Goal: Task Accomplishment & Management: Manage account settings

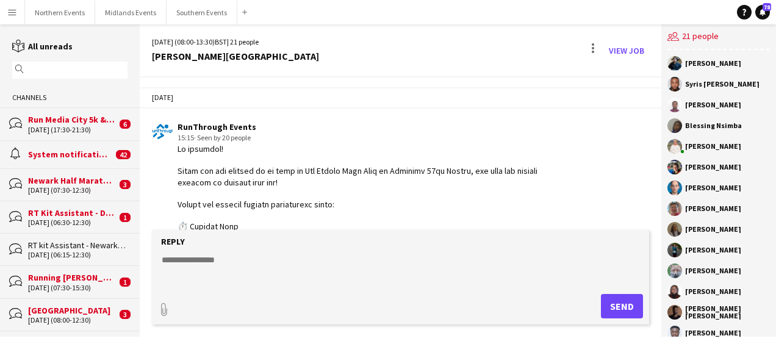
scroll to position [1910, 0]
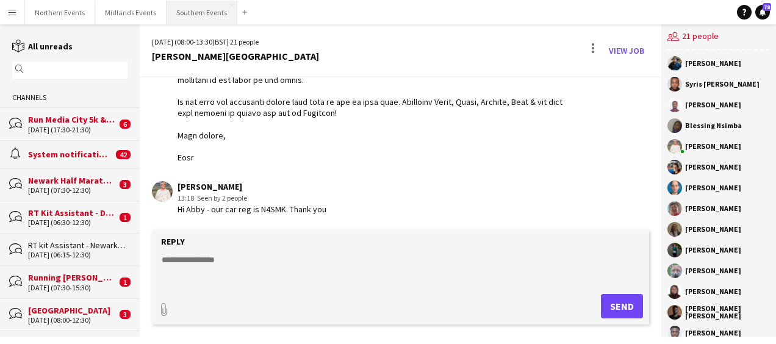
click at [187, 18] on button "Southern Events Close" at bounding box center [202, 13] width 71 height 24
click at [202, 12] on button "Southern Events Close" at bounding box center [202, 13] width 71 height 24
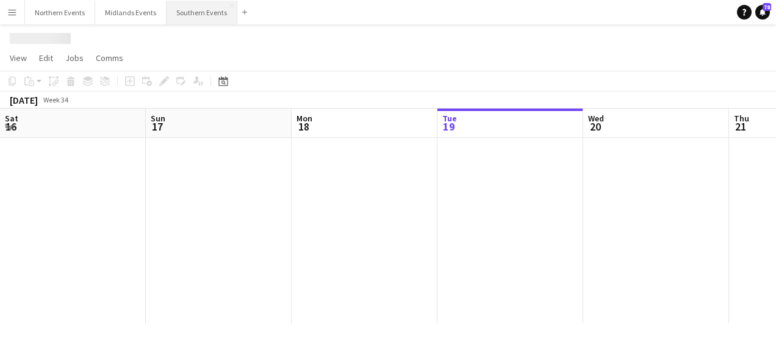
click at [202, 12] on button "Southern Events Close" at bounding box center [202, 13] width 71 height 24
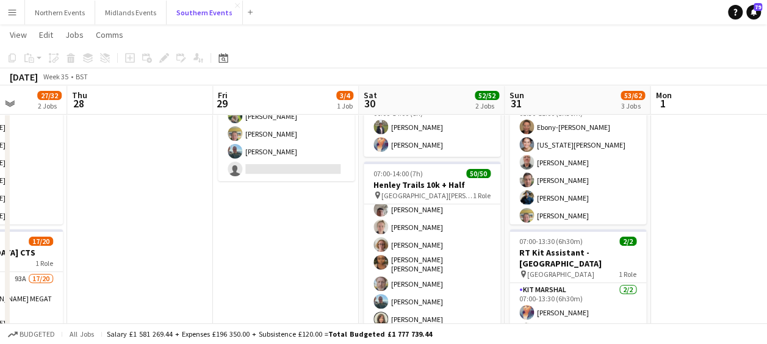
scroll to position [30, 0]
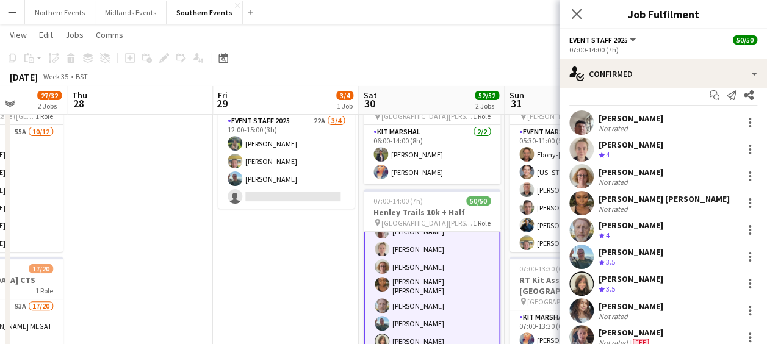
scroll to position [0, 0]
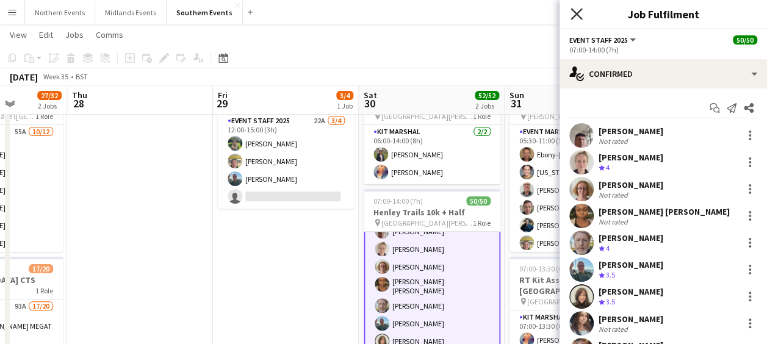
click at [575, 12] on icon at bounding box center [577, 14] width 12 height 12
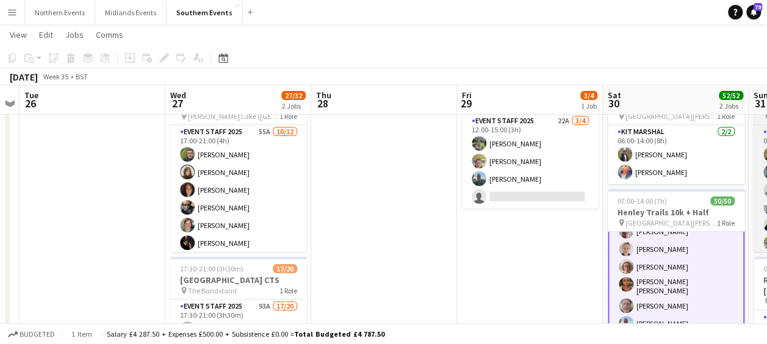
scroll to position [0, 272]
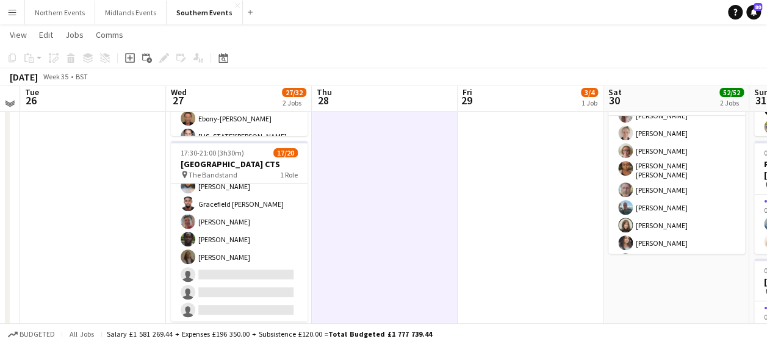
scroll to position [183, 0]
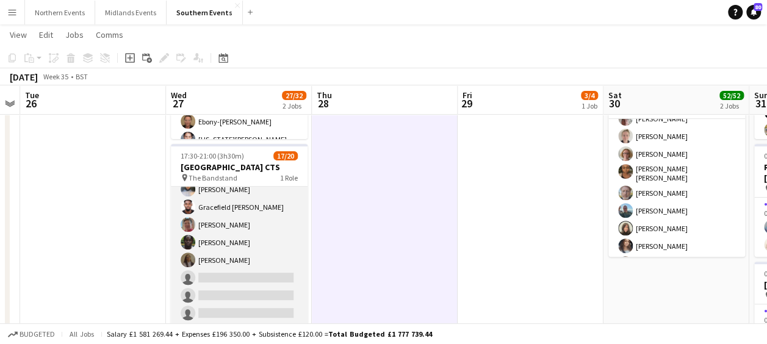
click at [256, 192] on app-card-role "Event Staff 2025 93A 17/20 17:30-21:00 (3h30m) MEGAT [PERSON_NAME] MEGAT RAHMAD…" at bounding box center [239, 135] width 137 height 382
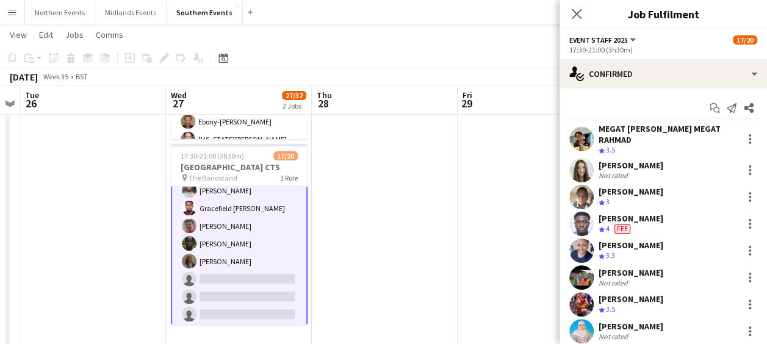
scroll to position [244, 0]
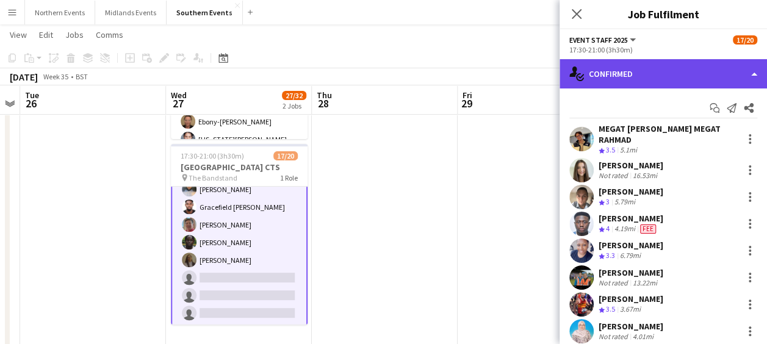
click at [682, 69] on div "single-neutral-actions-check-2 Confirmed" at bounding box center [664, 73] width 208 height 29
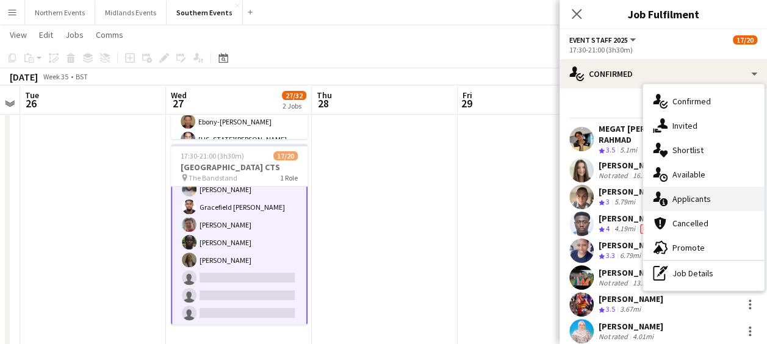
click at [691, 200] on div "single-neutral-actions-information Applicants" at bounding box center [703, 199] width 121 height 24
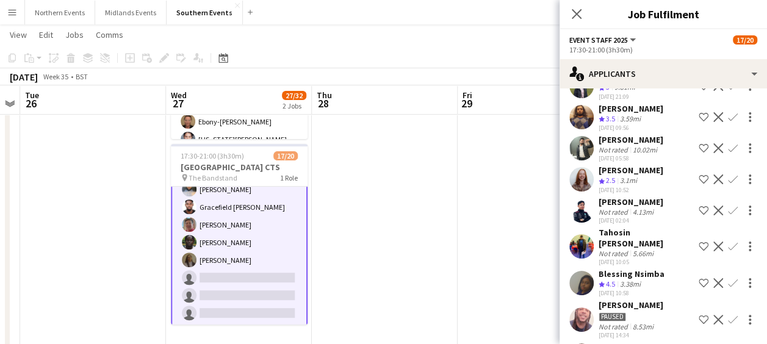
scroll to position [802, 0]
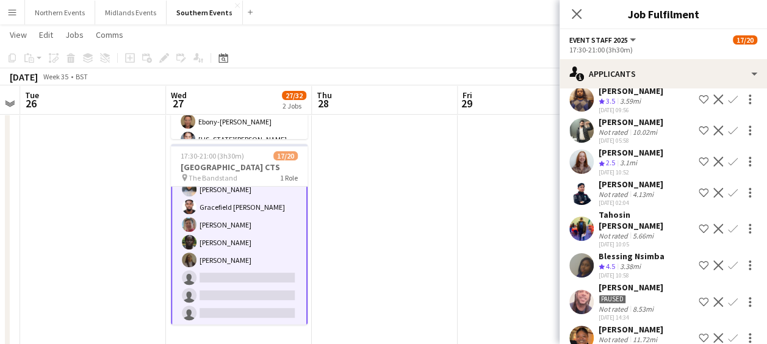
click at [728, 261] on app-icon "Confirm" at bounding box center [733, 266] width 10 height 10
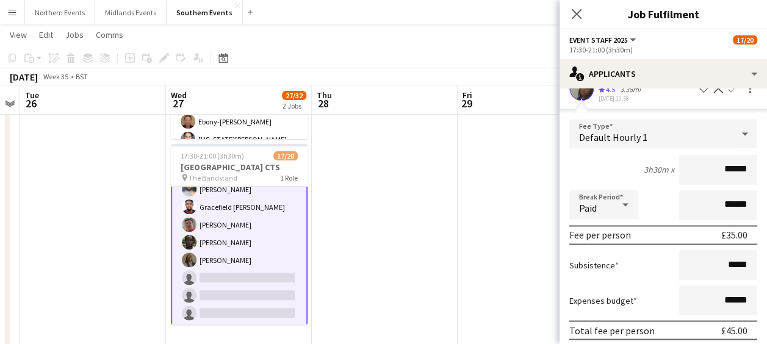
scroll to position [998, 0]
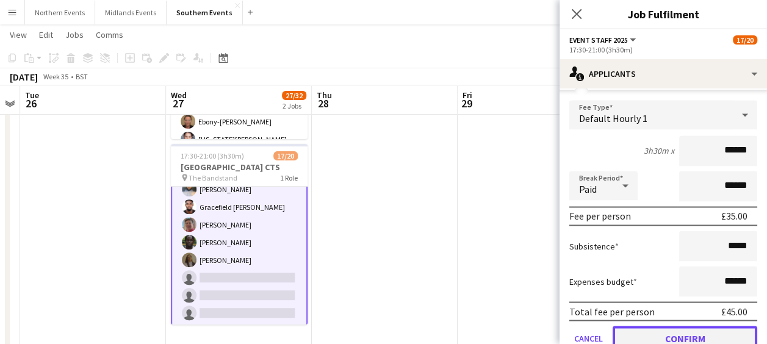
click at [645, 329] on button "Confirm" at bounding box center [685, 338] width 145 height 24
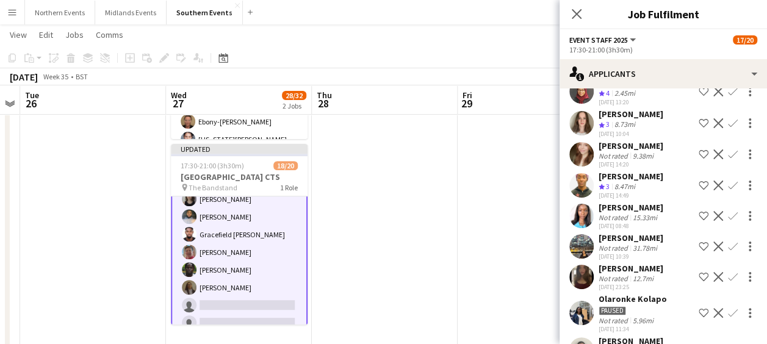
scroll to position [1422, 0]
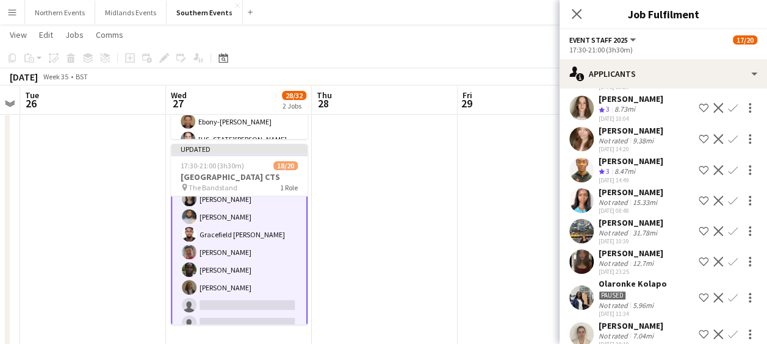
click at [728, 165] on app-icon "Confirm" at bounding box center [733, 170] width 10 height 10
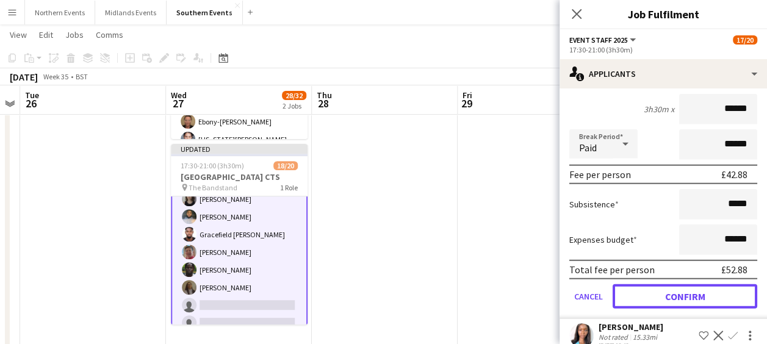
click at [656, 284] on button "Confirm" at bounding box center [685, 296] width 145 height 24
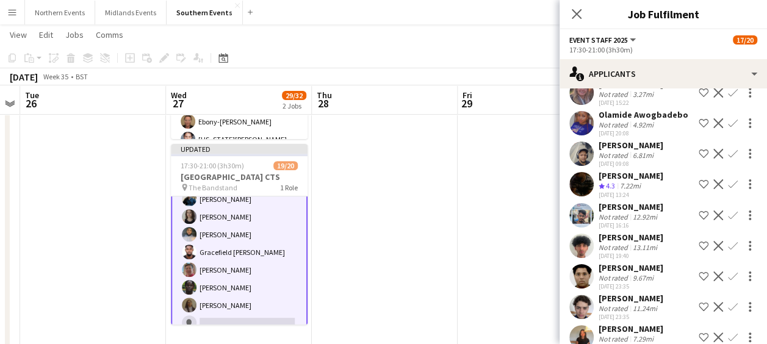
scroll to position [1753, 0]
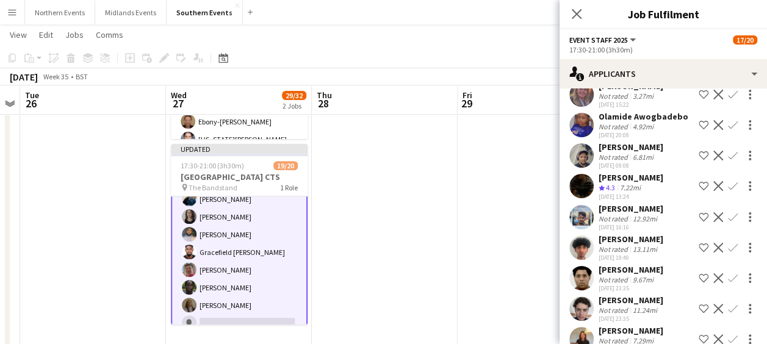
click at [728, 181] on app-icon "Confirm" at bounding box center [733, 186] width 10 height 10
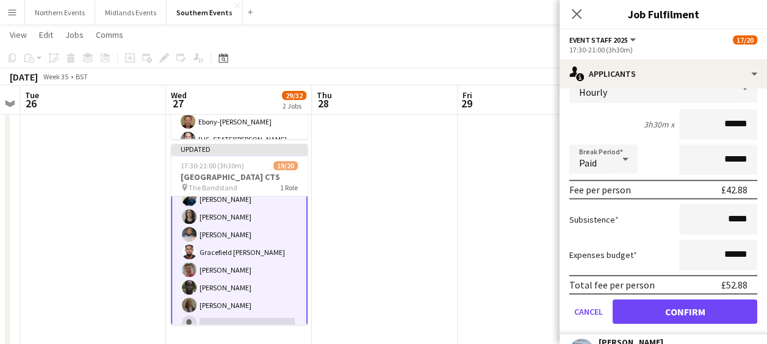
scroll to position [1897, 0]
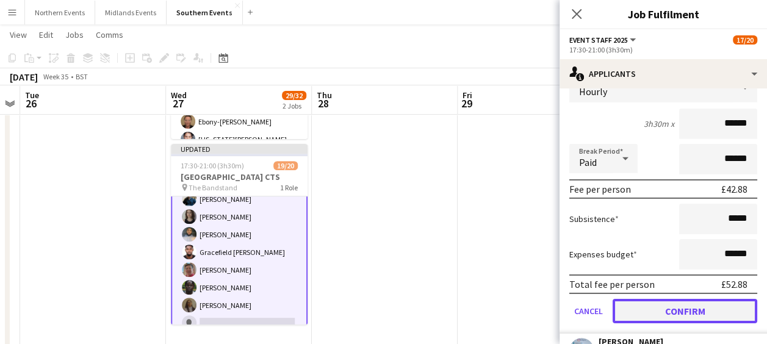
click at [665, 309] on button "Confirm" at bounding box center [685, 311] width 145 height 24
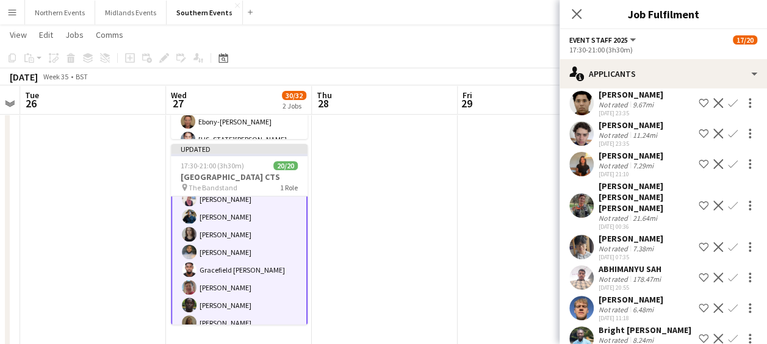
scroll to position [1590, 0]
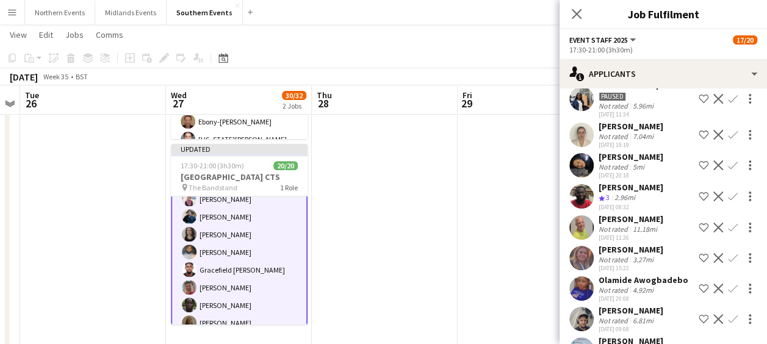
click at [454, 266] on app-date-cell at bounding box center [385, 270] width 146 height 633
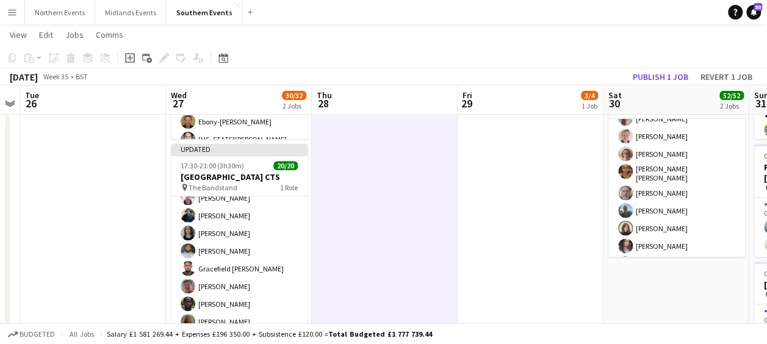
scroll to position [243, 0]
click at [661, 69] on button "Publish 1 job" at bounding box center [660, 77] width 65 height 16
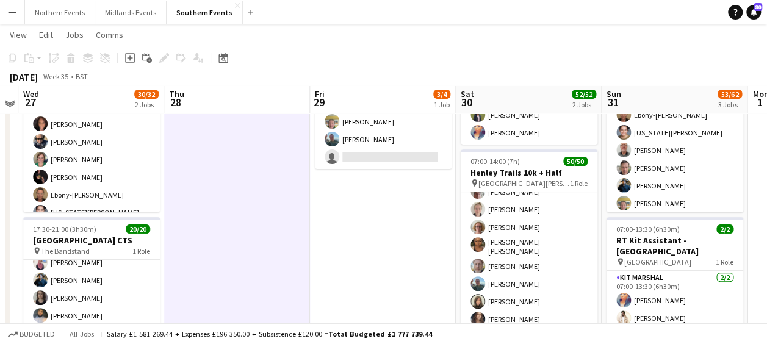
scroll to position [109, 0]
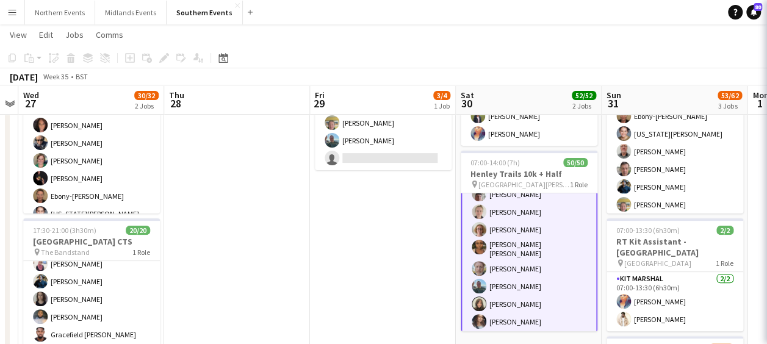
scroll to position [31, 0]
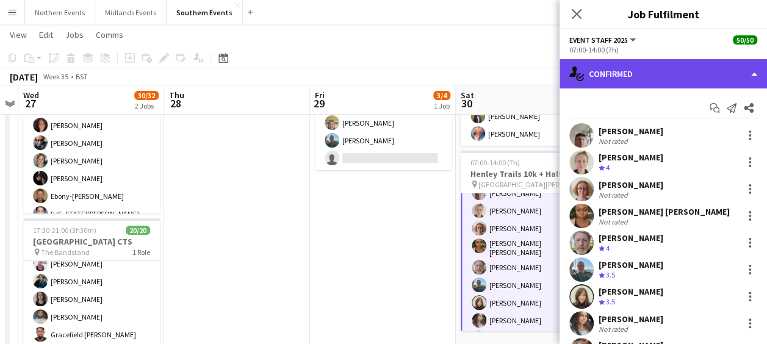
click at [635, 80] on div "single-neutral-actions-check-2 Confirmed" at bounding box center [664, 73] width 208 height 29
click at [620, 71] on div "single-neutral-actions-check-2 Confirmed" at bounding box center [664, 73] width 208 height 29
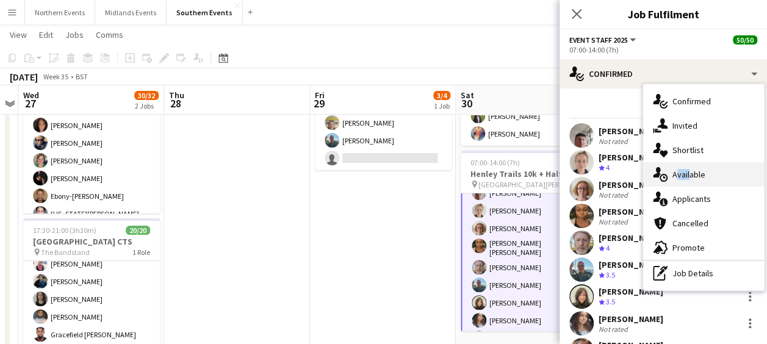
drag, startPoint x: 620, startPoint y: 71, endPoint x: 686, endPoint y: 169, distance: 118.3
click at [686, 169] on div "single-neutral-actions-upload Available" at bounding box center [703, 174] width 121 height 24
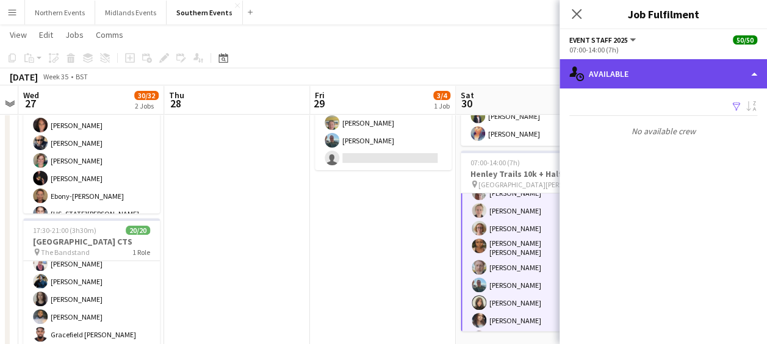
click at [635, 72] on div "single-neutral-actions-upload Available" at bounding box center [664, 73] width 208 height 29
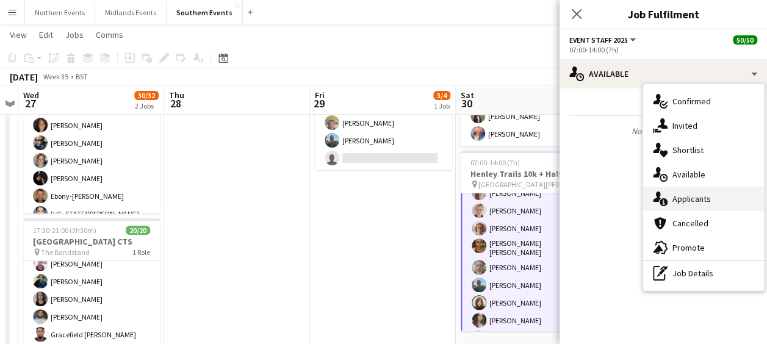
click at [680, 195] on div "single-neutral-actions-information Applicants" at bounding box center [703, 199] width 121 height 24
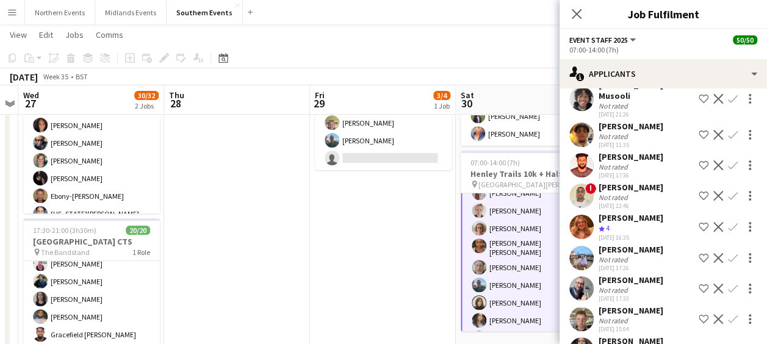
scroll to position [1483, 0]
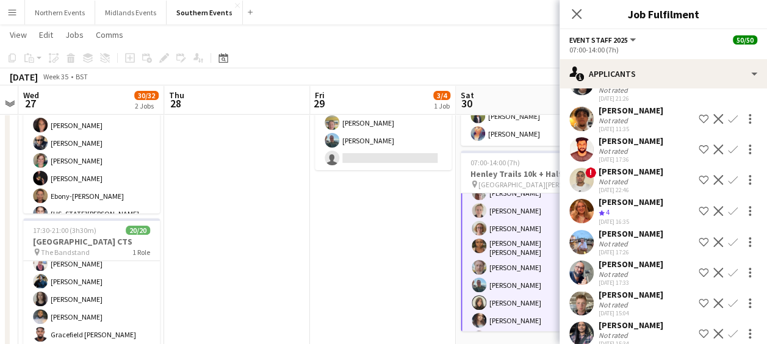
click at [728, 216] on app-icon "Confirm" at bounding box center [733, 211] width 10 height 10
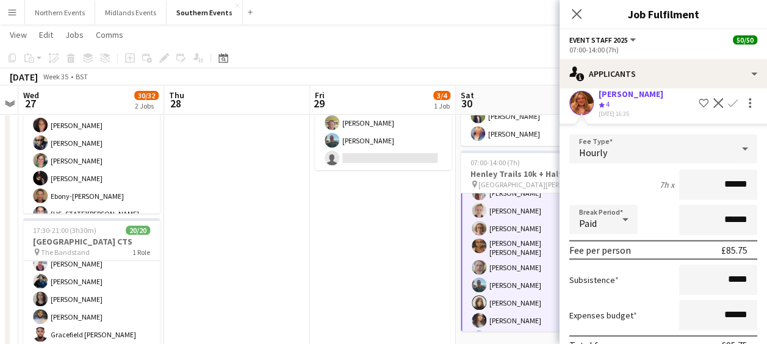
scroll to position [1640, 0]
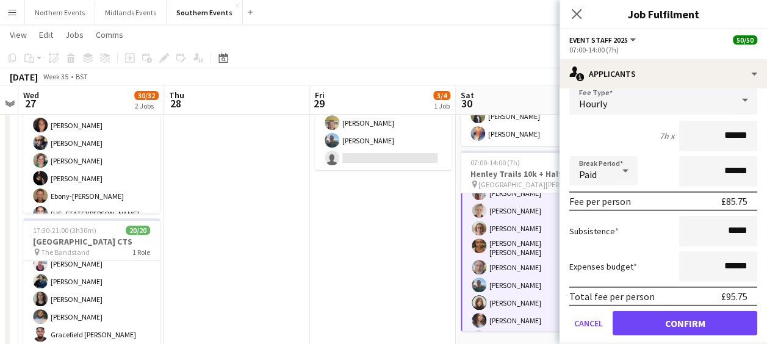
click at [402, 281] on app-date-cell "12:00-15:00 (3h) 3/4 Henley Trails set up pin [GEOGRAPHIC_DATA][PERSON_NAME] 1 …" at bounding box center [383, 344] width 146 height 633
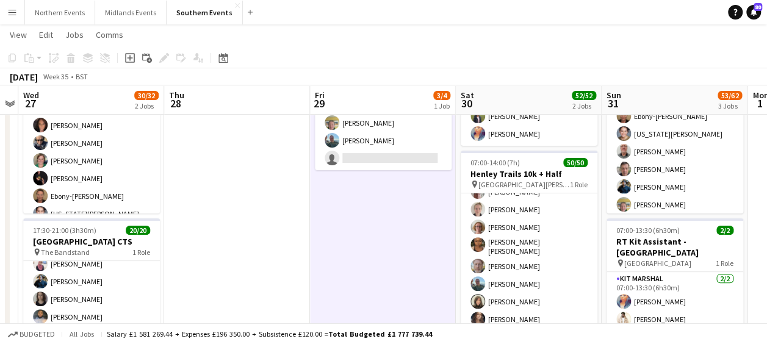
scroll to position [30, 0]
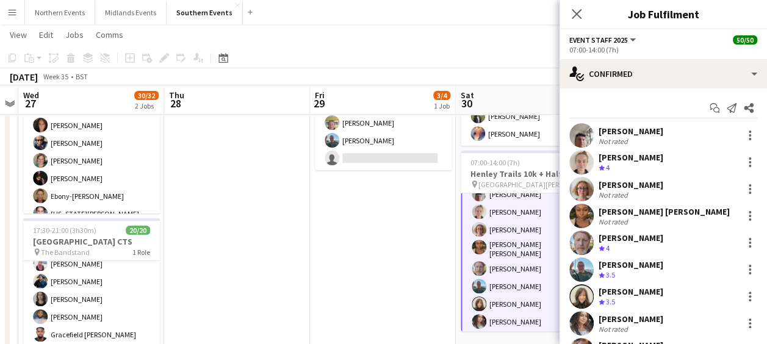
scroll to position [31, 0]
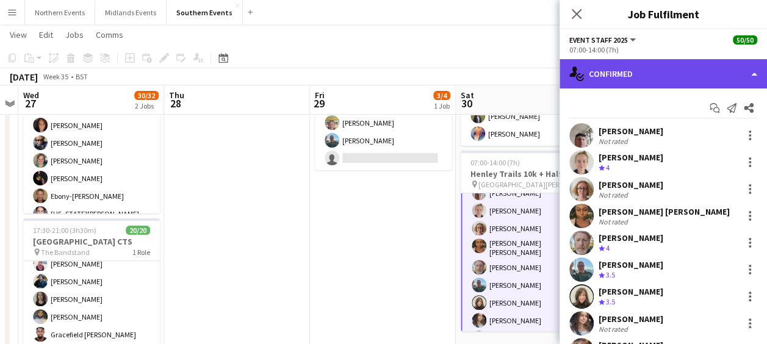
click at [704, 73] on div "single-neutral-actions-check-2 Confirmed" at bounding box center [664, 73] width 208 height 29
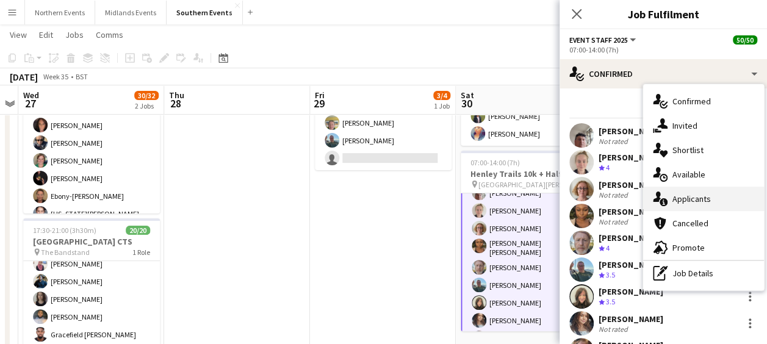
click at [676, 198] on div "single-neutral-actions-information Applicants" at bounding box center [703, 199] width 121 height 24
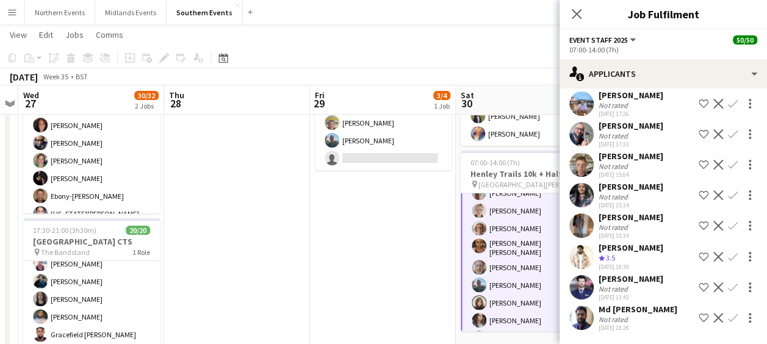
scroll to position [1653, 0]
click at [382, 221] on app-date-cell "12:00-15:00 (3h) 3/4 Henley Trails set up pin [GEOGRAPHIC_DATA][PERSON_NAME] 1 …" at bounding box center [383, 344] width 146 height 633
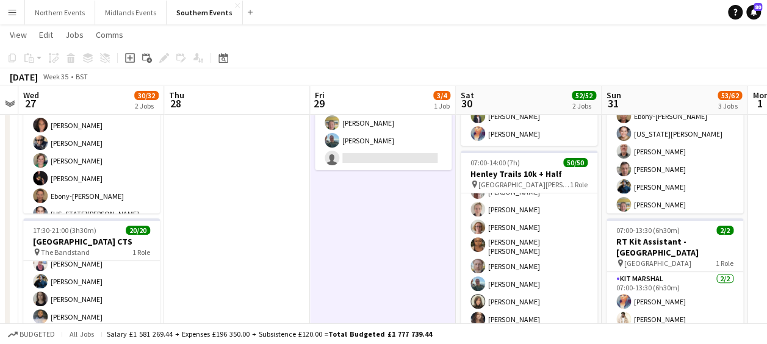
scroll to position [30, 0]
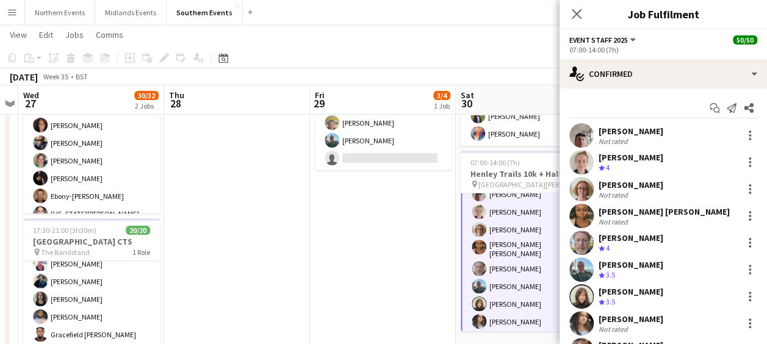
scroll to position [31, 0]
click at [710, 110] on icon "Start chat" at bounding box center [715, 108] width 10 height 10
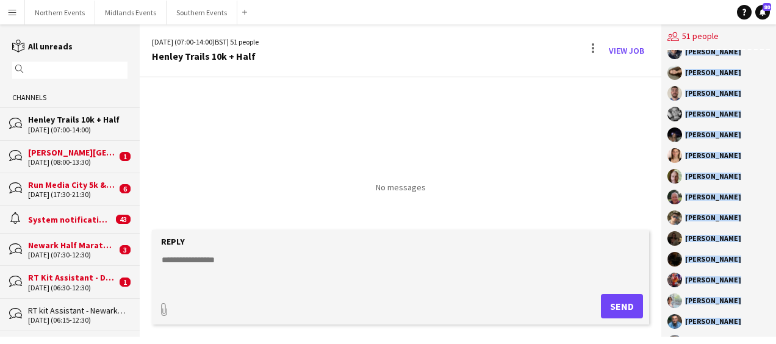
scroll to position [784, 0]
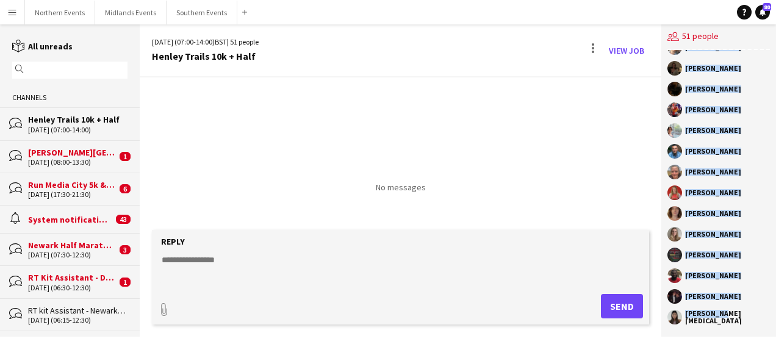
drag, startPoint x: 686, startPoint y: 84, endPoint x: 735, endPoint y: 324, distance: 245.5
click at [735, 324] on div "RunThrough Events [PERSON_NAME] [PERSON_NAME] [PERSON_NAME] [PERSON_NAME] [PERS…" at bounding box center [719, 193] width 115 height 287
copy div "[PERSON_NAME] [PERSON_NAME] [PERSON_NAME] [PERSON_NAME] [PERSON_NAME] [PERSON_N…"
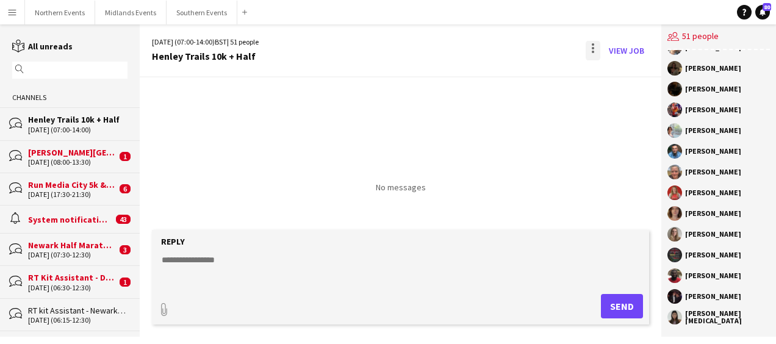
click at [596, 49] on div at bounding box center [593, 51] width 15 height 20
click at [612, 78] on span "Delete" at bounding box center [620, 75] width 28 height 10
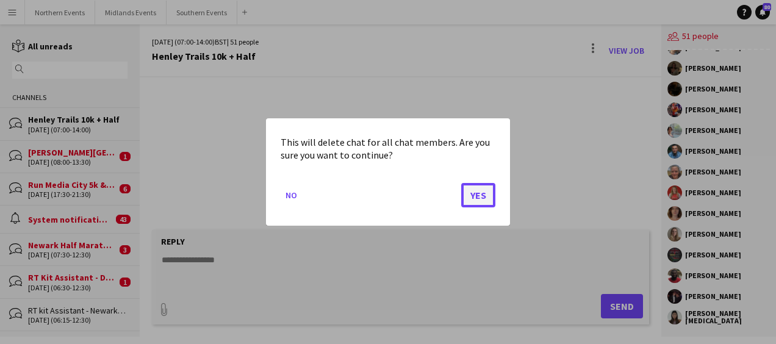
click at [478, 193] on button "Yes" at bounding box center [478, 195] width 34 height 24
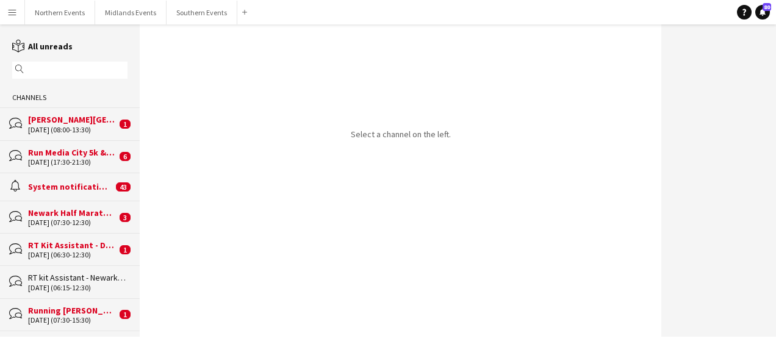
click at [62, 127] on div "[DATE] (08:00-13:30)" at bounding box center [72, 130] width 89 height 9
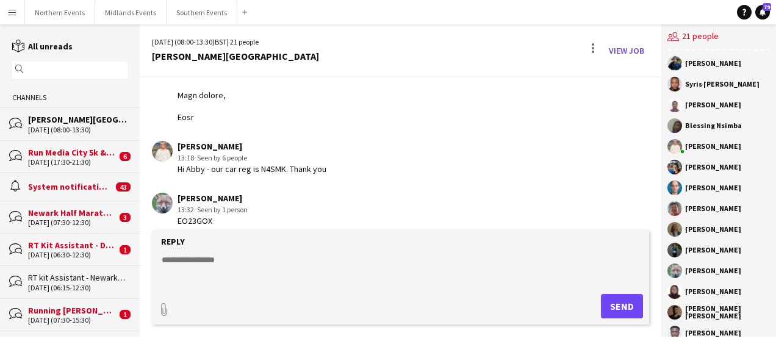
scroll to position [1962, 0]
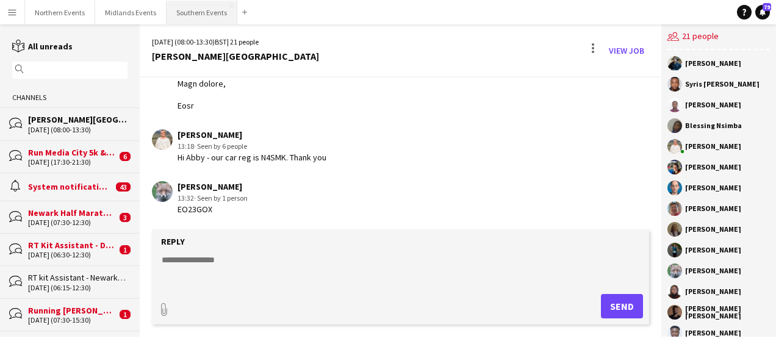
click at [188, 7] on button "Southern Events Close" at bounding box center [202, 13] width 71 height 24
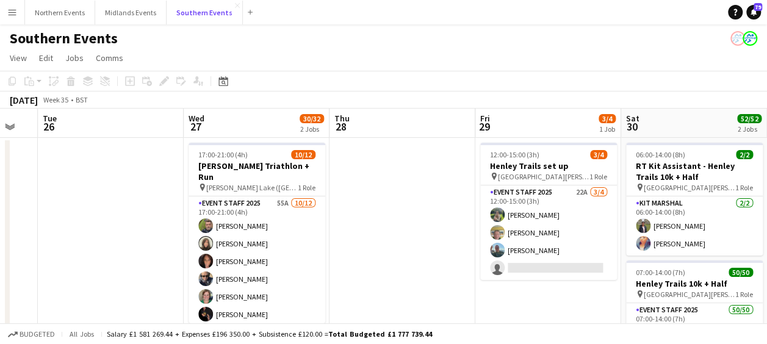
scroll to position [0, 388]
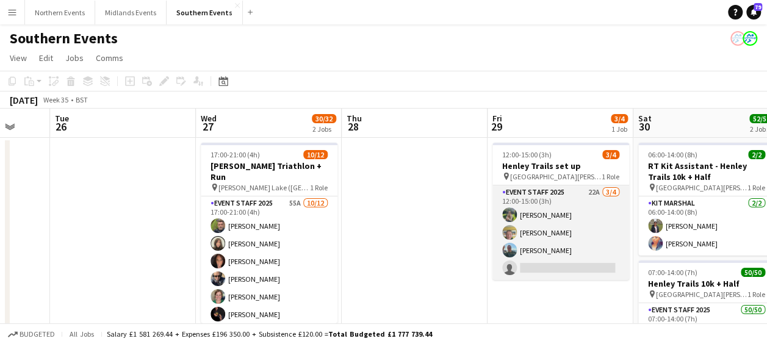
click at [549, 208] on app-card-role "Event Staff 2025 22A [DATE] 12:00-15:00 (3h) [PERSON_NAME] [PERSON_NAME] [PERSO…" at bounding box center [561, 233] width 137 height 95
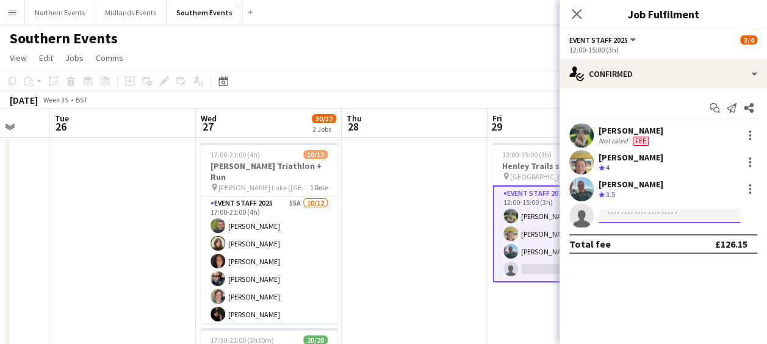
click at [624, 211] on input at bounding box center [670, 216] width 142 height 15
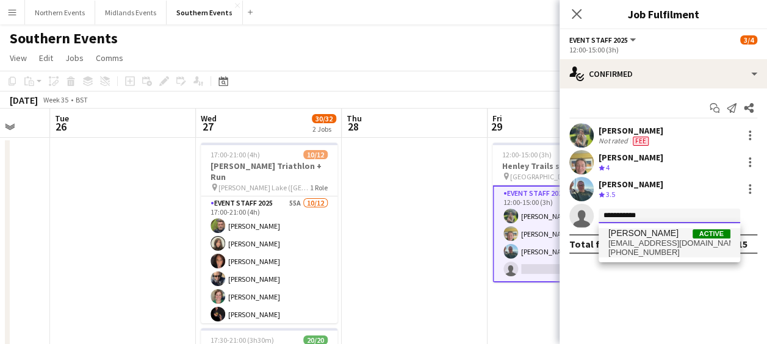
type input "**********"
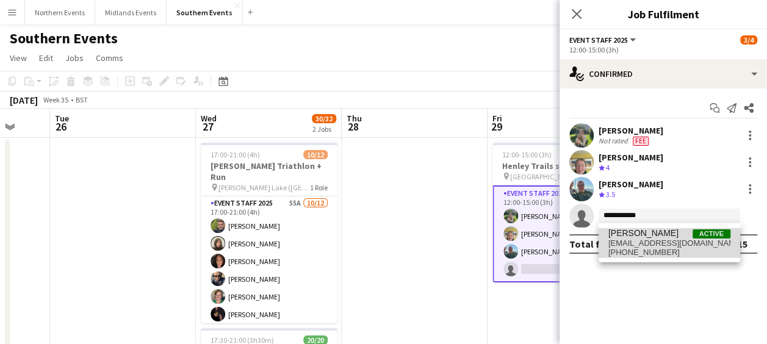
click at [639, 244] on span "[EMAIL_ADDRESS][DOMAIN_NAME]" at bounding box center [670, 244] width 122 height 10
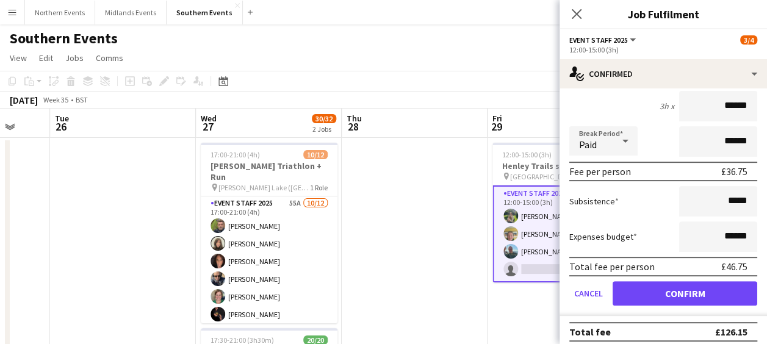
scroll to position [196, 0]
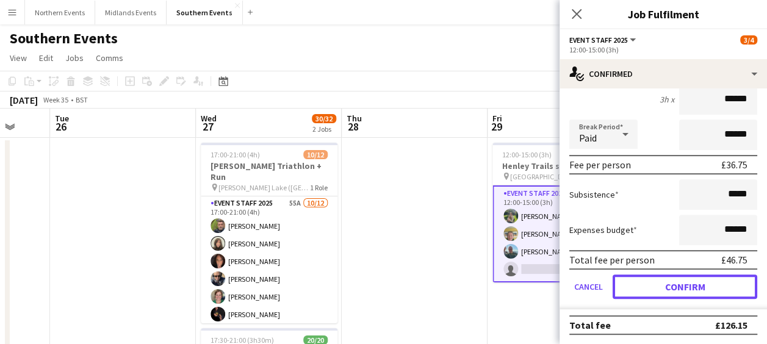
click at [666, 276] on button "Confirm" at bounding box center [685, 287] width 145 height 24
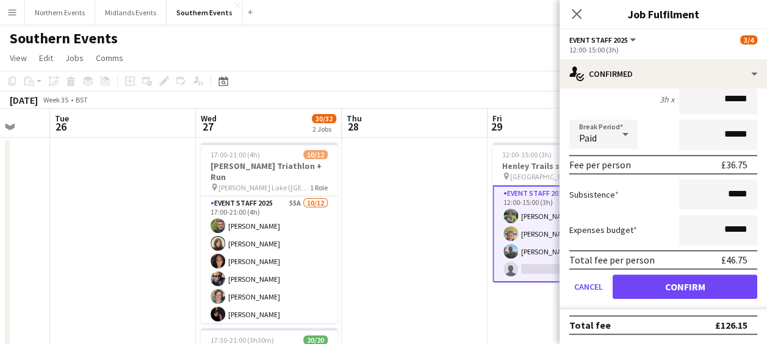
scroll to position [0, 0]
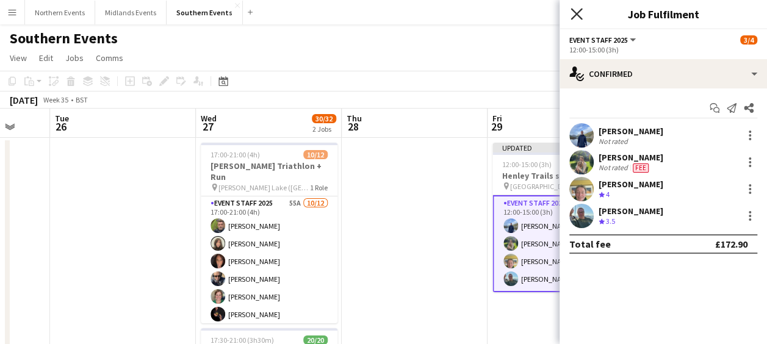
click at [574, 14] on icon "Close pop-in" at bounding box center [577, 14] width 12 height 12
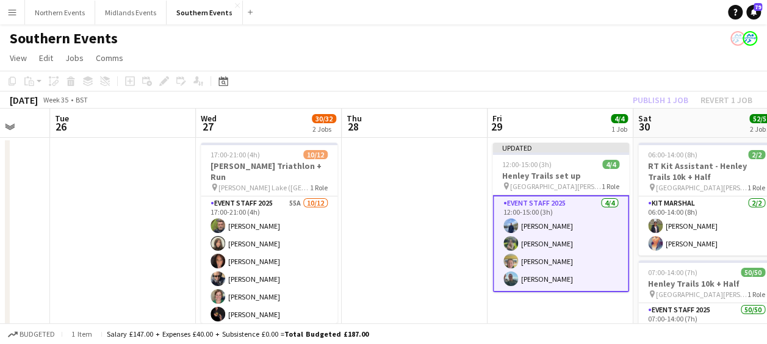
click at [504, 56] on app-page-menu "View Day view expanded Day view collapsed Month view Date picker Jump to [DATE]…" at bounding box center [383, 59] width 767 height 23
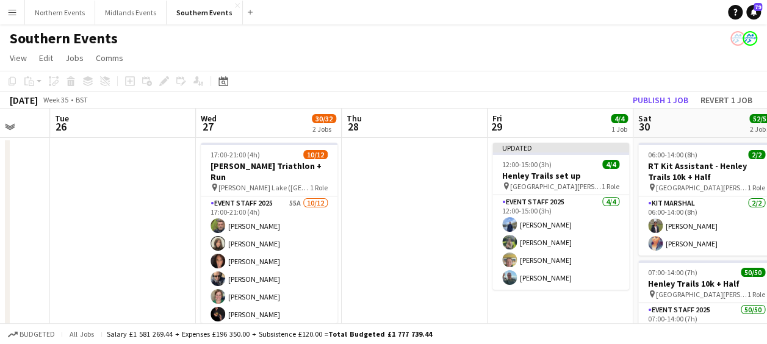
click at [634, 90] on app-toolbar "Copy Paste Paste Ctrl+V Paste with crew Ctrl+Shift+V Paste linked Job [GEOGRAPH…" at bounding box center [383, 81] width 767 height 21
click at [640, 99] on button "Publish 1 job" at bounding box center [660, 100] width 65 height 16
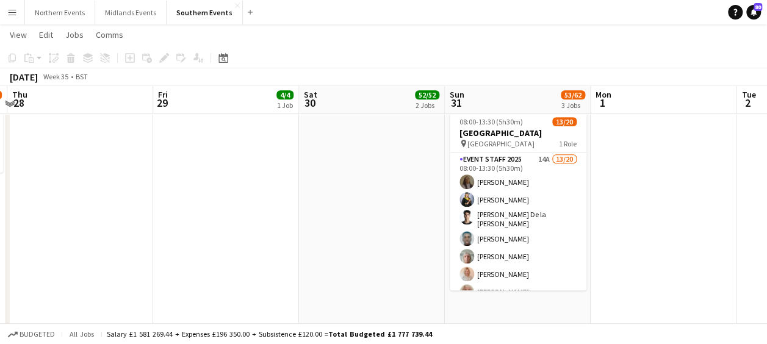
scroll to position [336, 0]
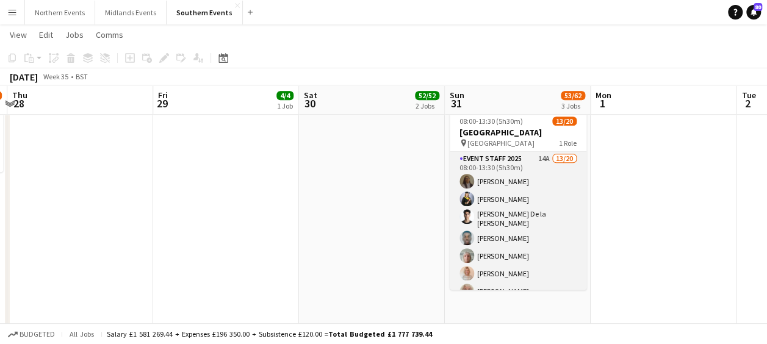
click at [537, 194] on app-card-role "Event Staff 2025 14A 13/20 08:00-13:30 (5h30m) [PERSON_NAME] [PERSON_NAME] [PER…" at bounding box center [518, 343] width 137 height 382
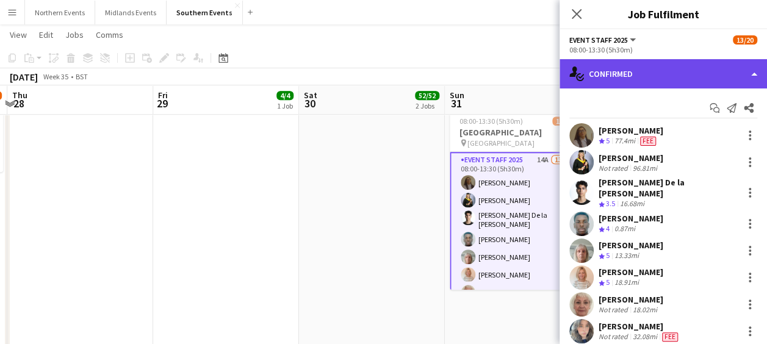
click at [646, 70] on div "single-neutral-actions-check-2 Confirmed" at bounding box center [664, 73] width 208 height 29
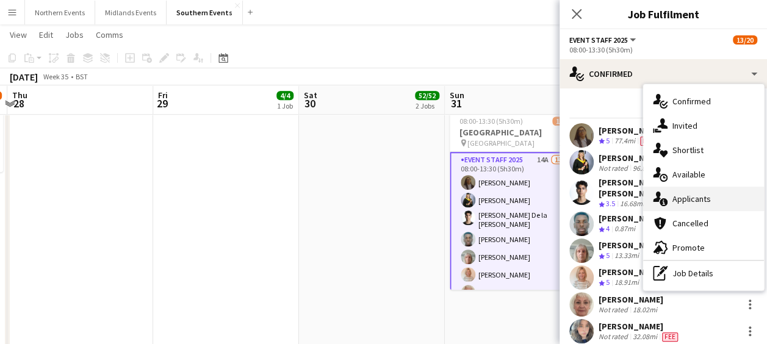
click at [691, 201] on div "single-neutral-actions-information Applicants" at bounding box center [703, 199] width 121 height 24
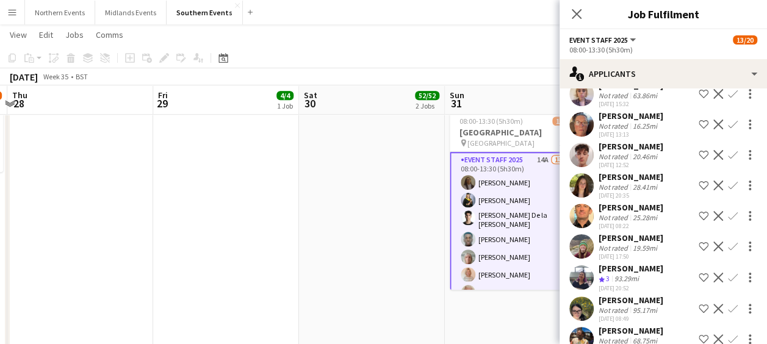
scroll to position [179, 0]
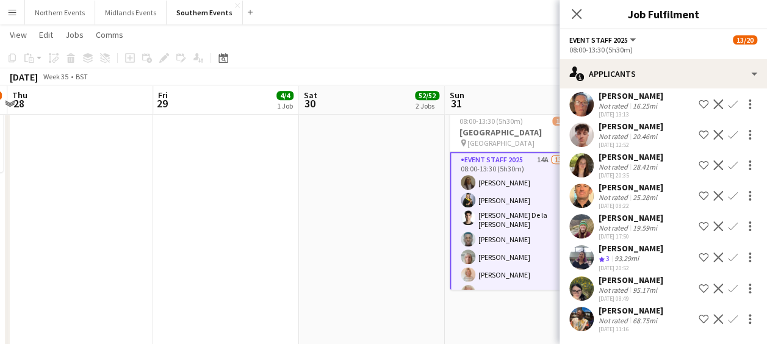
click at [728, 255] on app-icon "Confirm" at bounding box center [733, 258] width 10 height 10
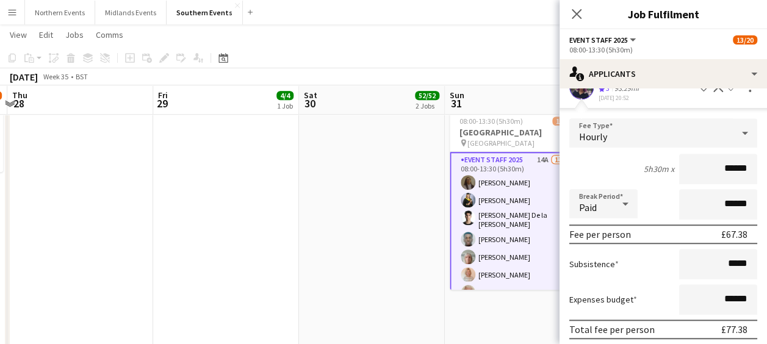
scroll to position [441, 0]
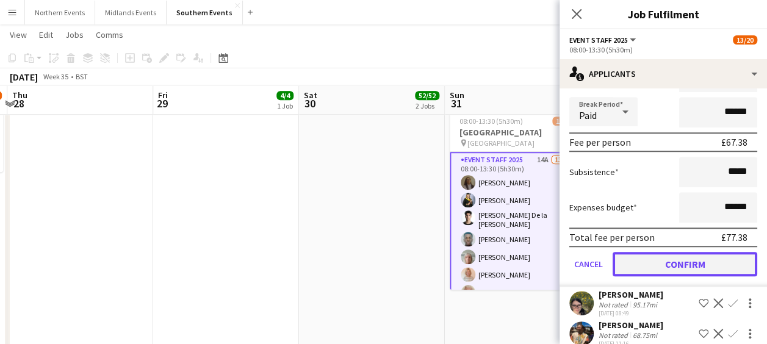
click at [682, 253] on button "Confirm" at bounding box center [685, 264] width 145 height 24
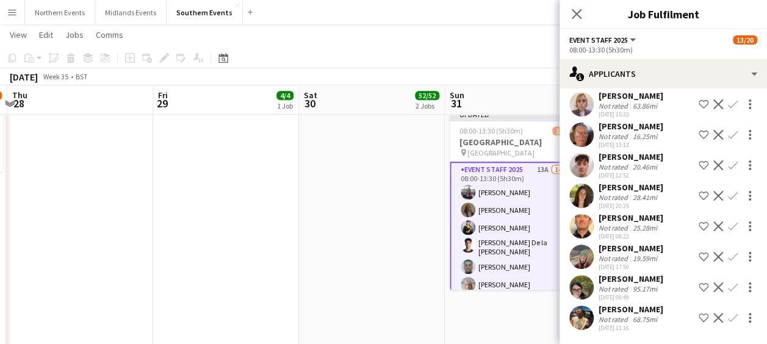
scroll to position [134, 0]
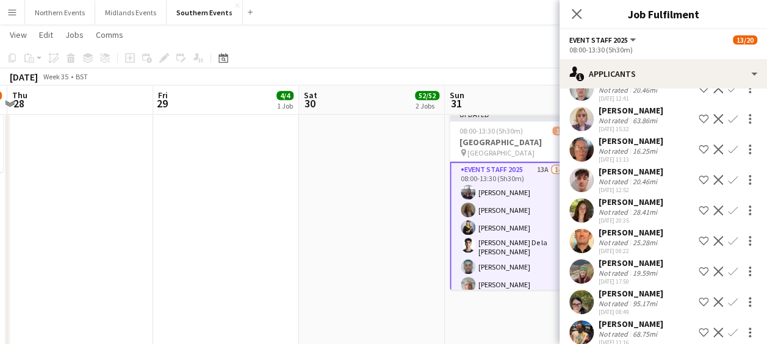
click at [728, 332] on app-icon "Confirm" at bounding box center [733, 333] width 10 height 10
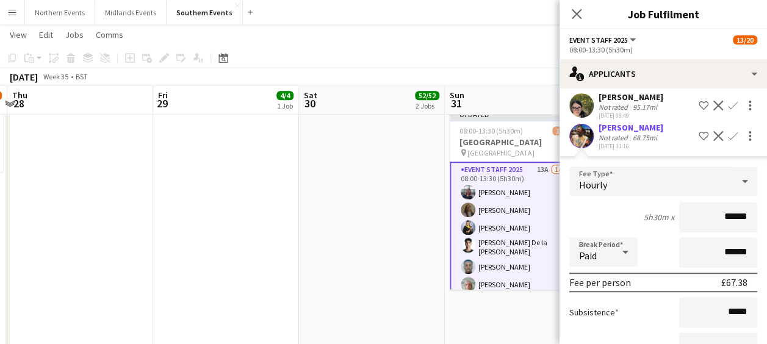
scroll to position [425, 0]
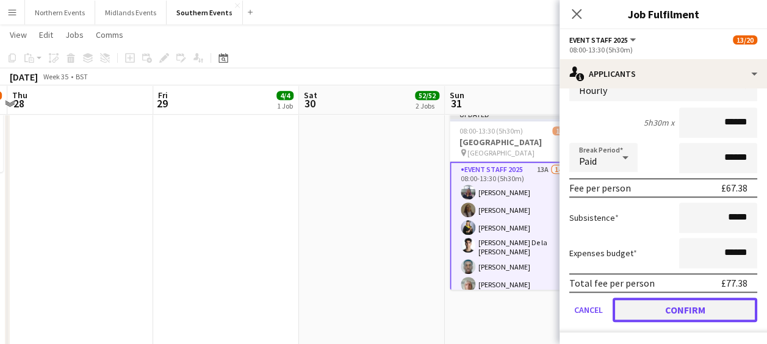
click at [670, 315] on button "Confirm" at bounding box center [685, 310] width 145 height 24
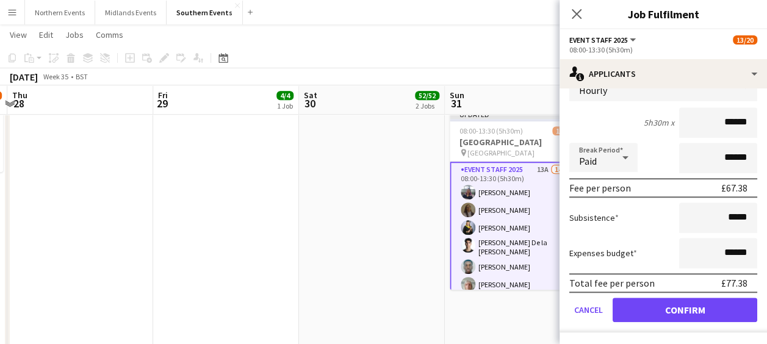
scroll to position [117, 0]
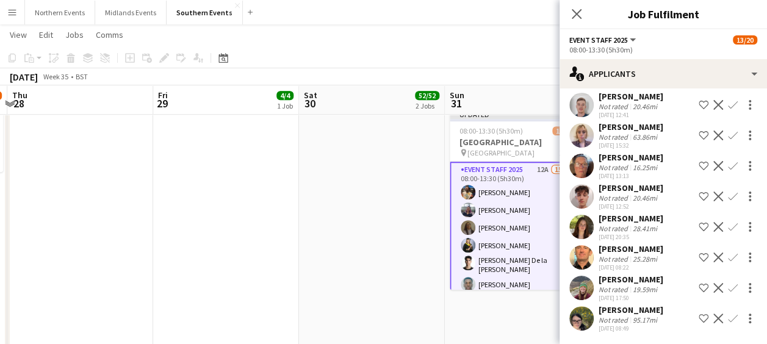
click at [728, 318] on app-icon "Confirm" at bounding box center [733, 319] width 10 height 10
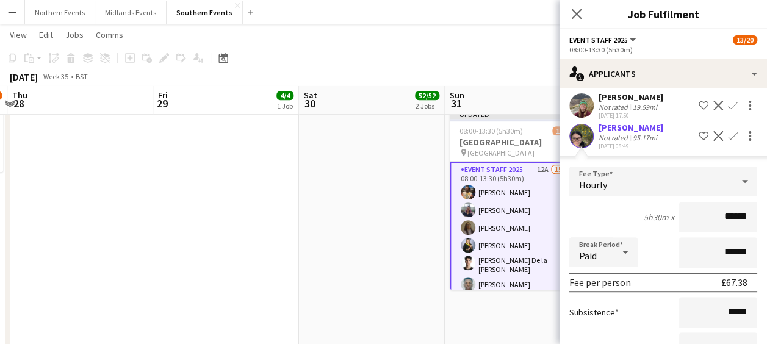
scroll to position [394, 0]
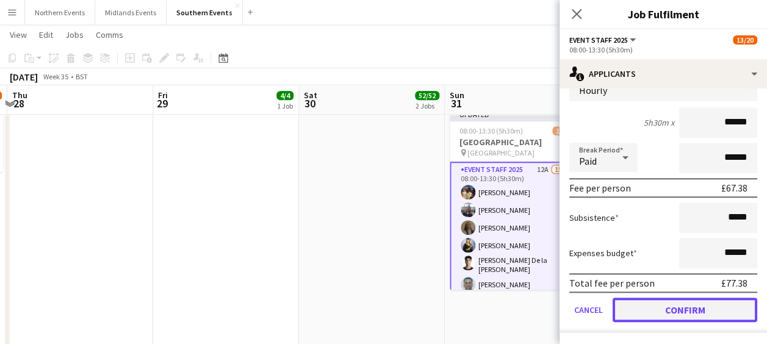
click at [678, 305] on button "Confirm" at bounding box center [685, 310] width 145 height 24
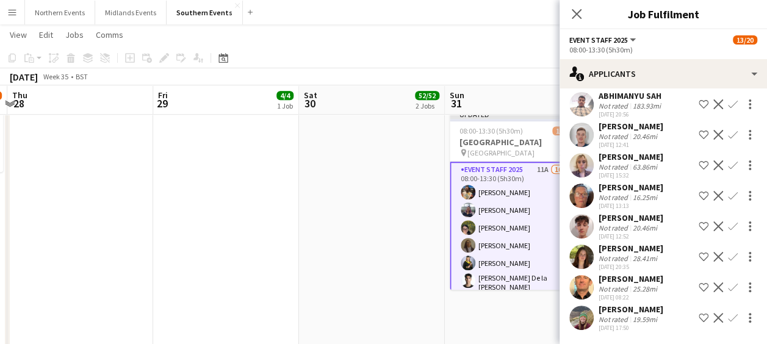
scroll to position [87, 0]
click at [728, 316] on app-icon "Confirm" at bounding box center [733, 319] width 10 height 10
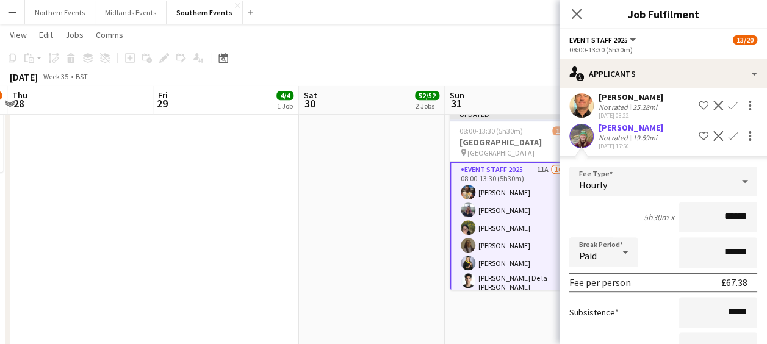
scroll to position [364, 0]
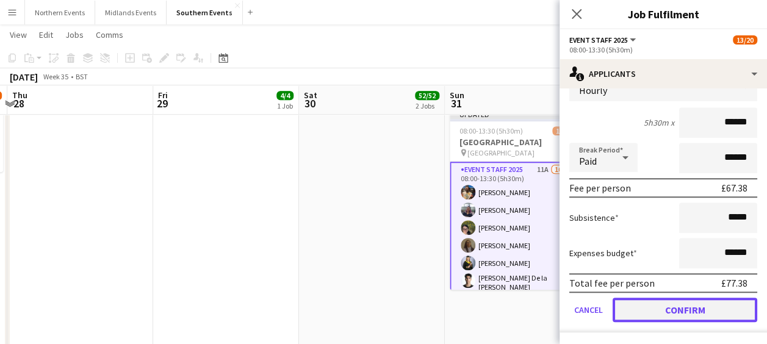
click at [679, 308] on button "Confirm" at bounding box center [685, 310] width 145 height 24
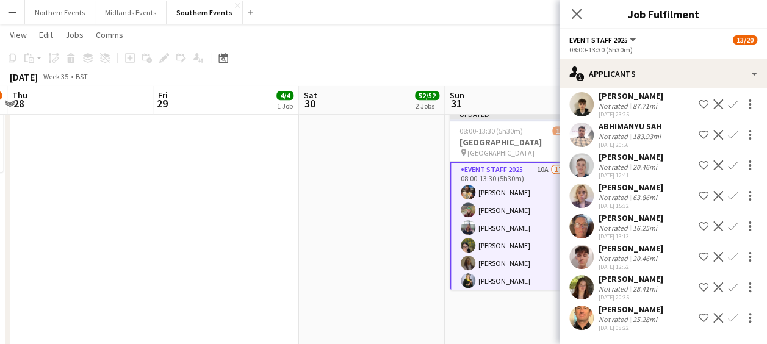
scroll to position [56, 0]
click at [728, 314] on app-icon "Confirm" at bounding box center [733, 319] width 10 height 10
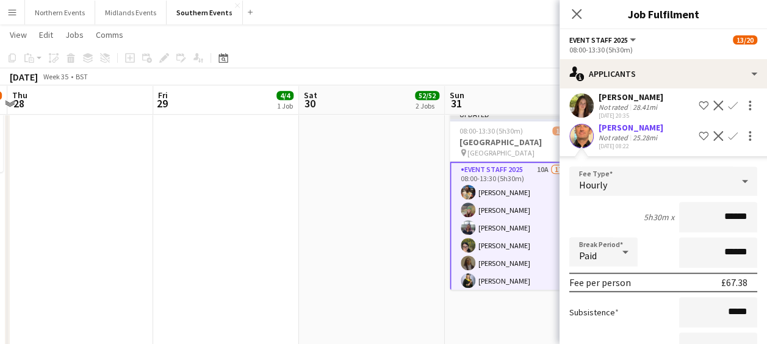
scroll to position [333, 0]
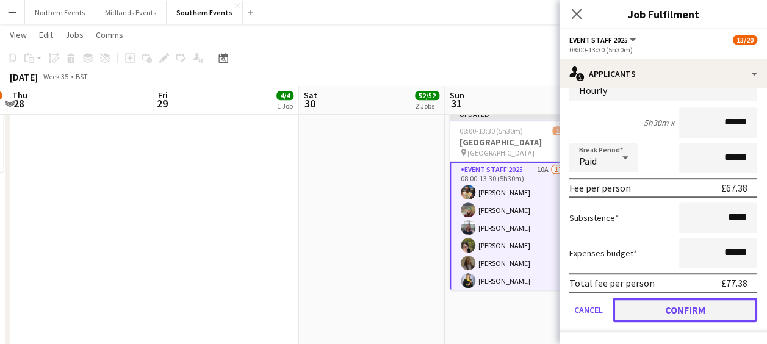
click at [670, 304] on button "Confirm" at bounding box center [685, 310] width 145 height 24
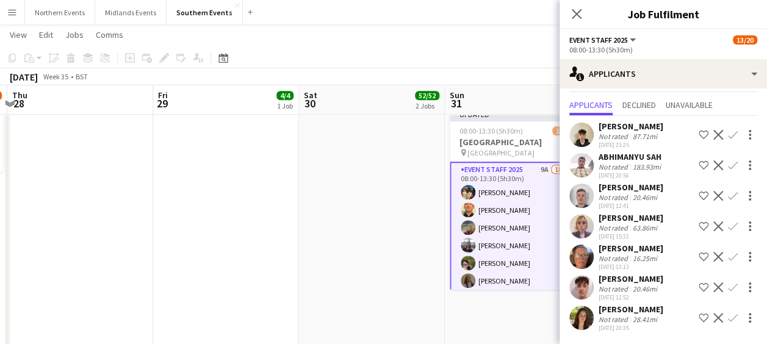
scroll to position [26, 0]
click at [728, 318] on app-icon "Confirm" at bounding box center [733, 319] width 10 height 10
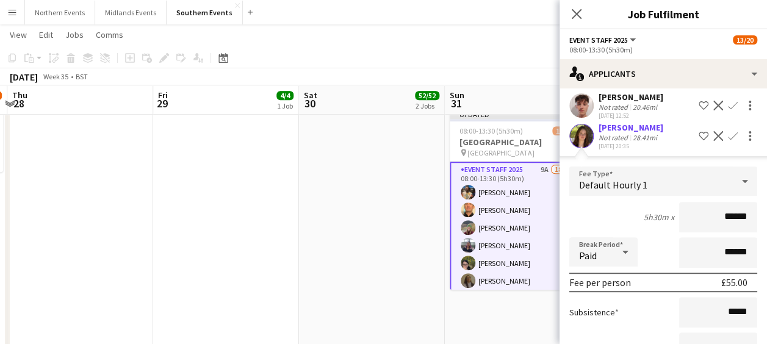
scroll to position [303, 0]
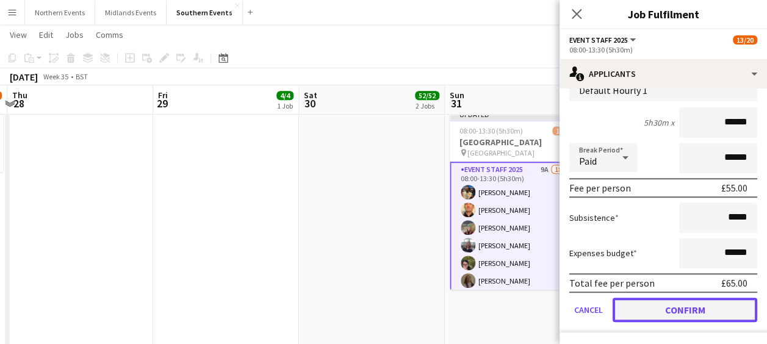
click at [674, 307] on button "Confirm" at bounding box center [685, 310] width 145 height 24
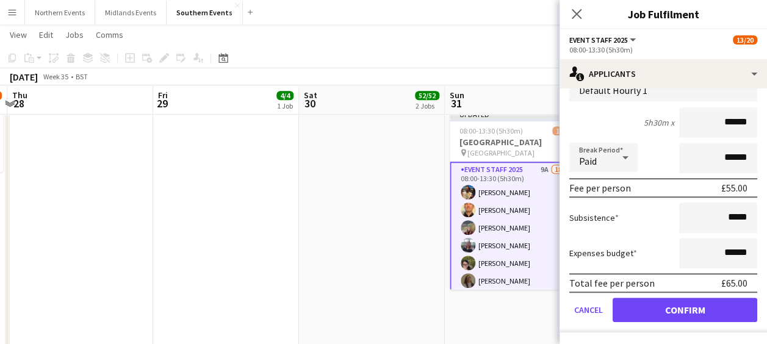
scroll to position [0, 0]
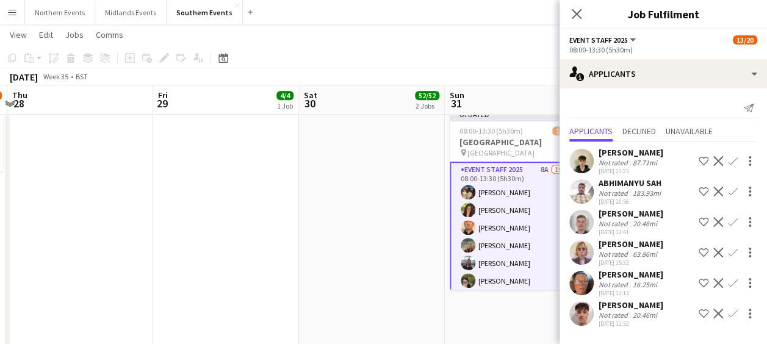
click at [730, 313] on app-icon "Confirm" at bounding box center [733, 314] width 10 height 10
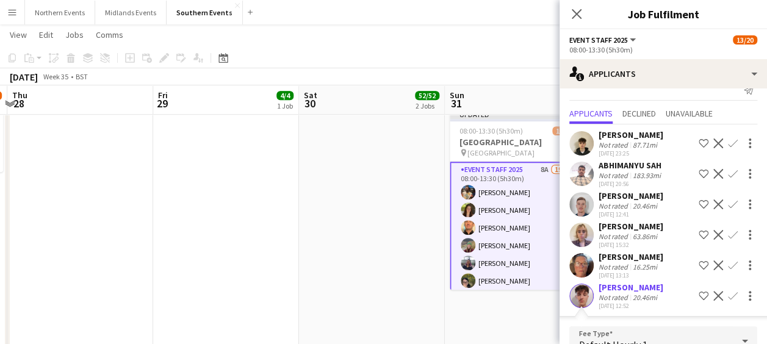
scroll to position [13, 0]
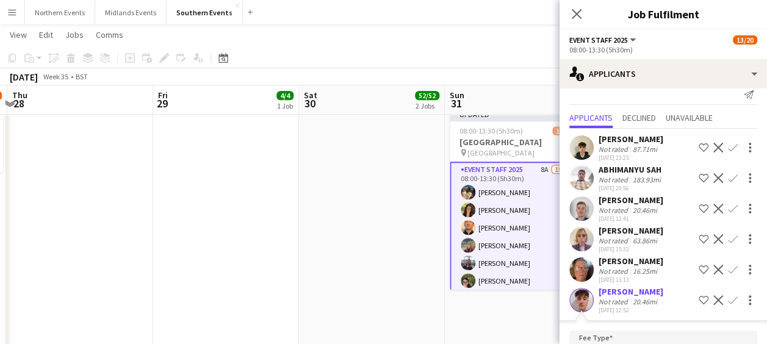
click at [728, 206] on app-icon "Confirm" at bounding box center [733, 209] width 10 height 10
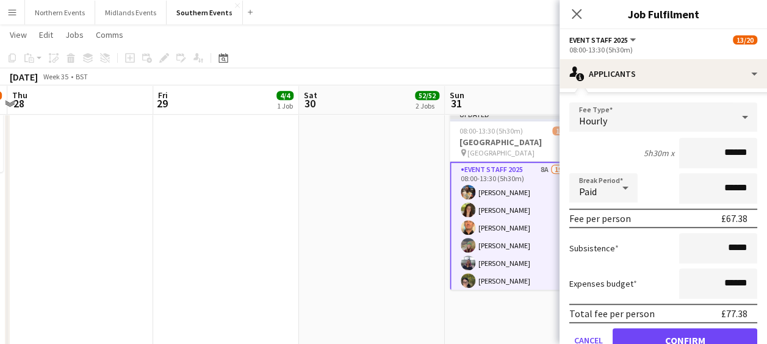
scroll to position [203, 0]
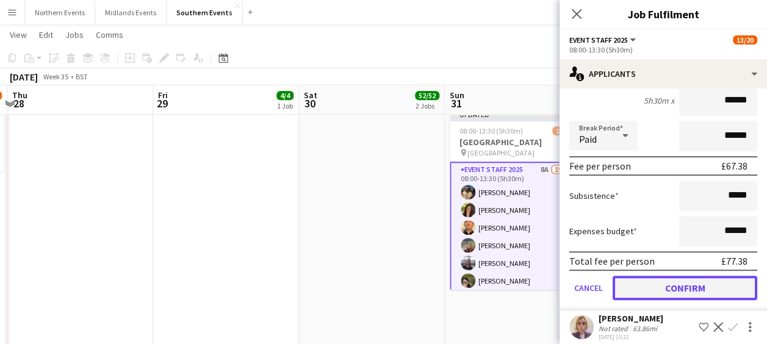
click at [689, 291] on button "Confirm" at bounding box center [685, 288] width 145 height 24
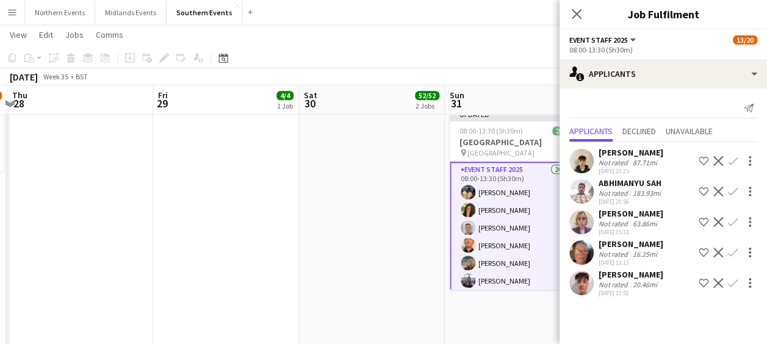
scroll to position [0, 0]
click at [421, 220] on app-date-cell "06:00-14:00 (8h) 2/2 RT Kit Assistant - Henley Trails 10k + Half pin Temple Isl…" at bounding box center [372, 117] width 146 height 633
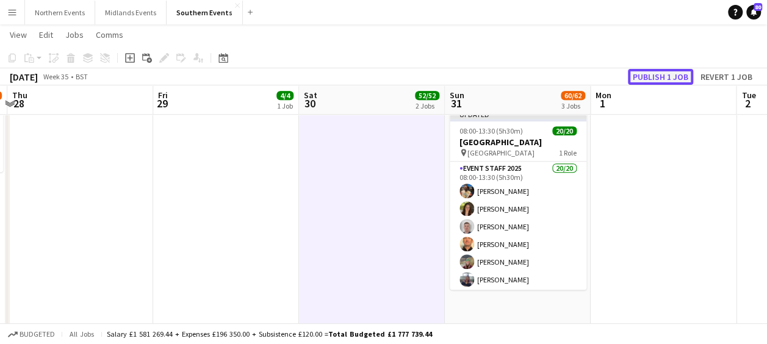
click at [656, 80] on button "Publish 1 job" at bounding box center [660, 77] width 65 height 16
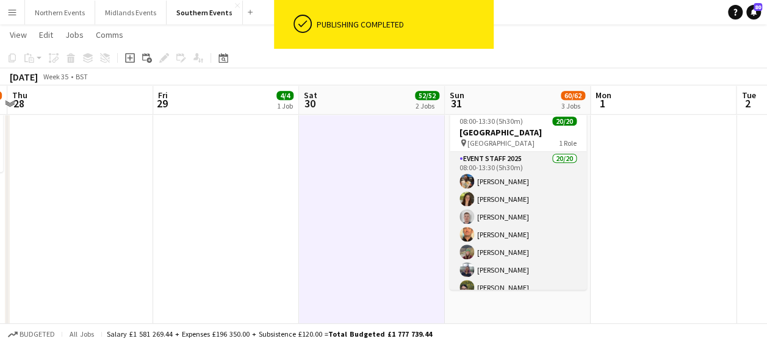
click at [531, 194] on app-card-role "Event Staff 2025 20/20 08:00-13:30 (5h30m) [PERSON_NAME] [PERSON_NAME] [PERSON_…" at bounding box center [518, 343] width 137 height 382
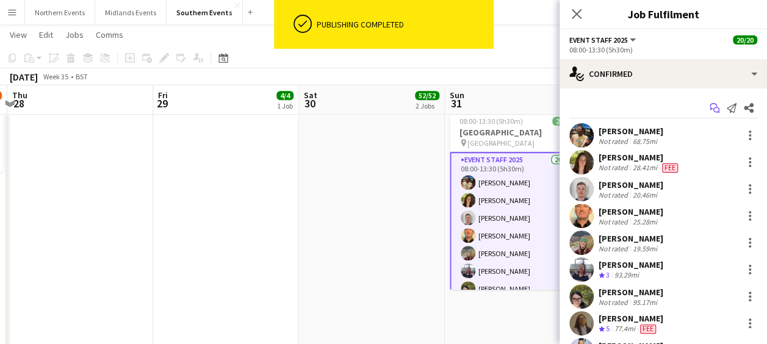
click at [714, 109] on icon at bounding box center [717, 110] width 6 height 6
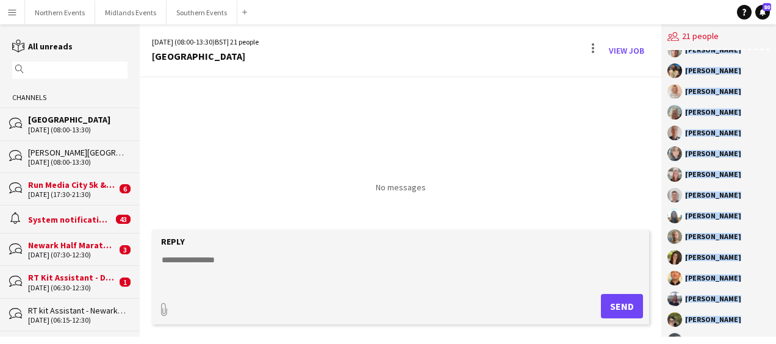
scroll to position [161, 0]
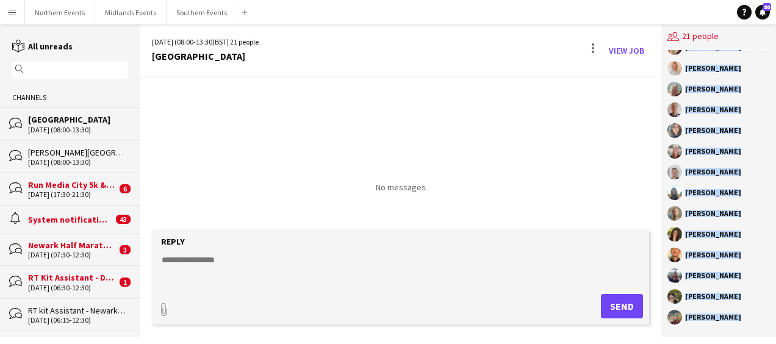
drag, startPoint x: 686, startPoint y: 82, endPoint x: 739, endPoint y: 315, distance: 239.2
click at [739, 315] on div "RunThrough Events [PERSON_NAME] [PERSON_NAME] [PERSON_NAME] De la [PERSON_NAME]…" at bounding box center [719, 193] width 115 height 287
copy div "[PERSON_NAME] [PERSON_NAME] [PERSON_NAME] De la [PERSON_NAME] [PERSON_NAME] [PE…"
